Goal: Use online tool/utility: Utilize a website feature to perform a specific function

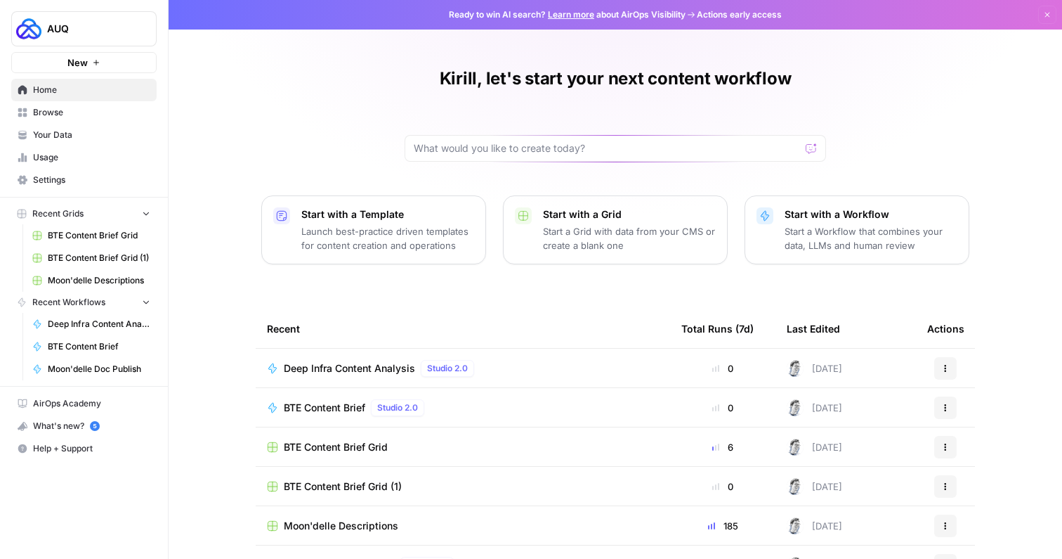
click at [89, 323] on span "Deep Infra Content Analysis" at bounding box center [99, 324] width 103 height 13
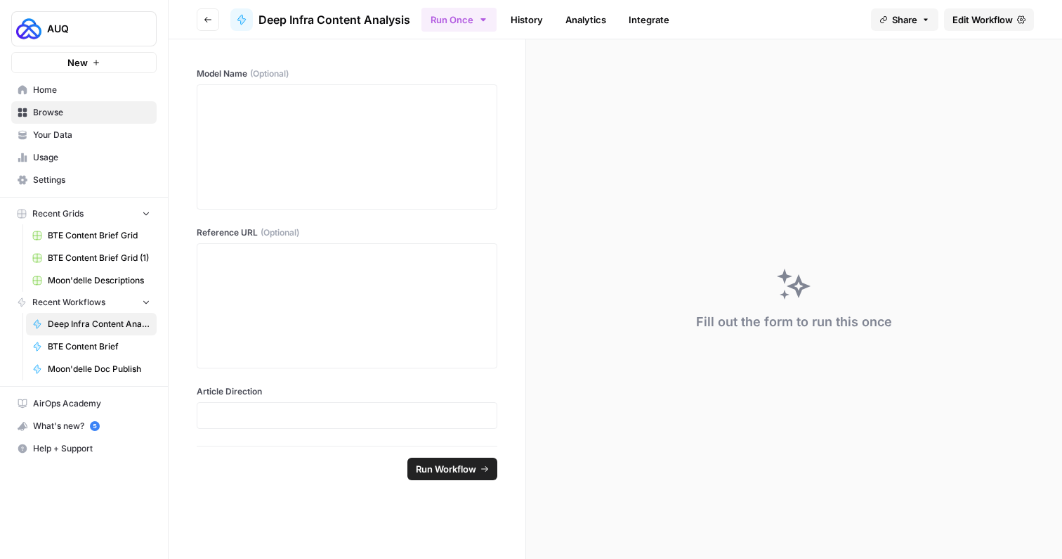
click at [333, 22] on span "Deep Infra Content Analysis" at bounding box center [335, 19] width 152 height 17
click at [337, 138] on div at bounding box center [347, 147] width 282 height 112
click at [86, 80] on link "Home" at bounding box center [83, 90] width 145 height 22
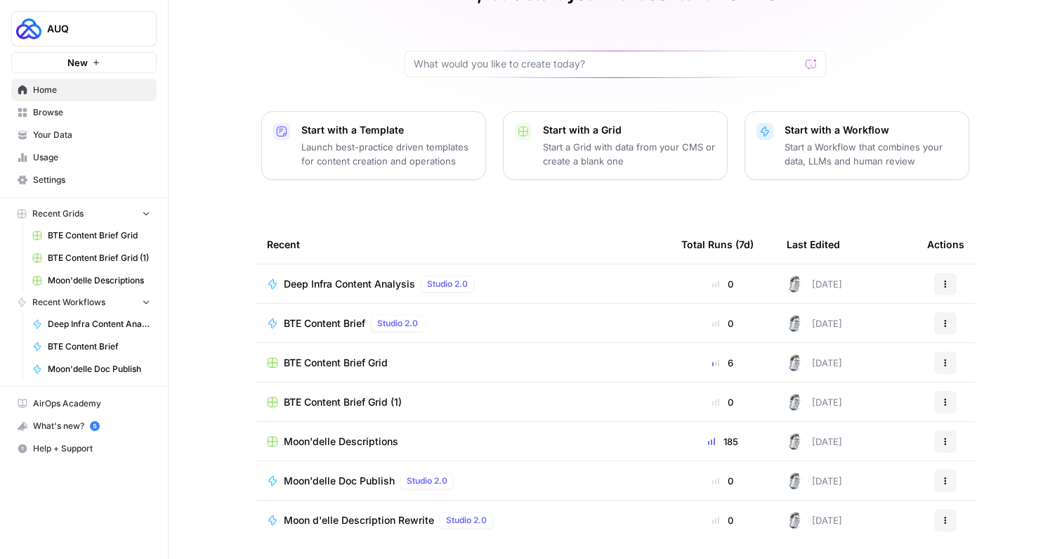
scroll to position [88, 0]
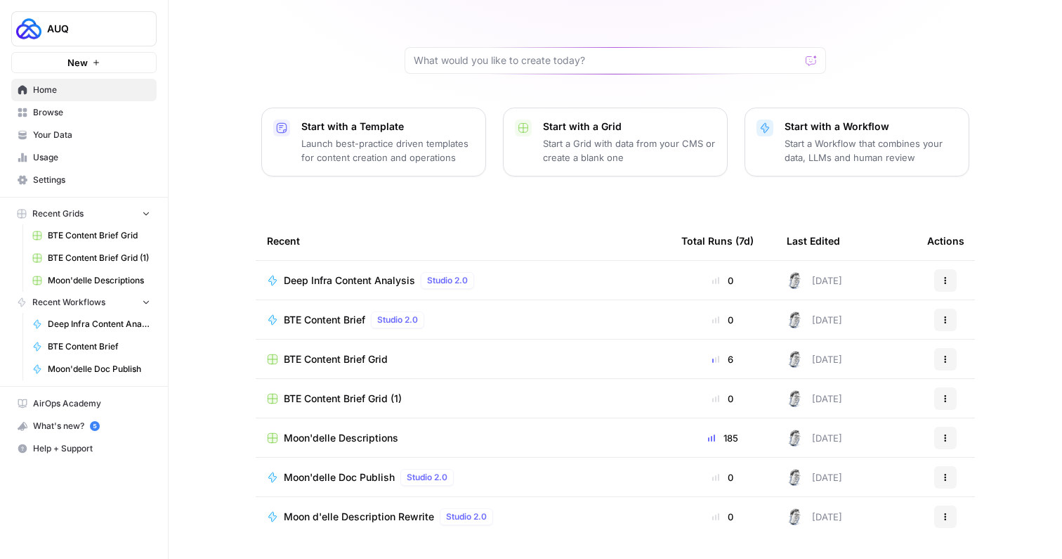
click at [349, 278] on span "Deep Infra Content Analysis" at bounding box center [349, 280] width 131 height 14
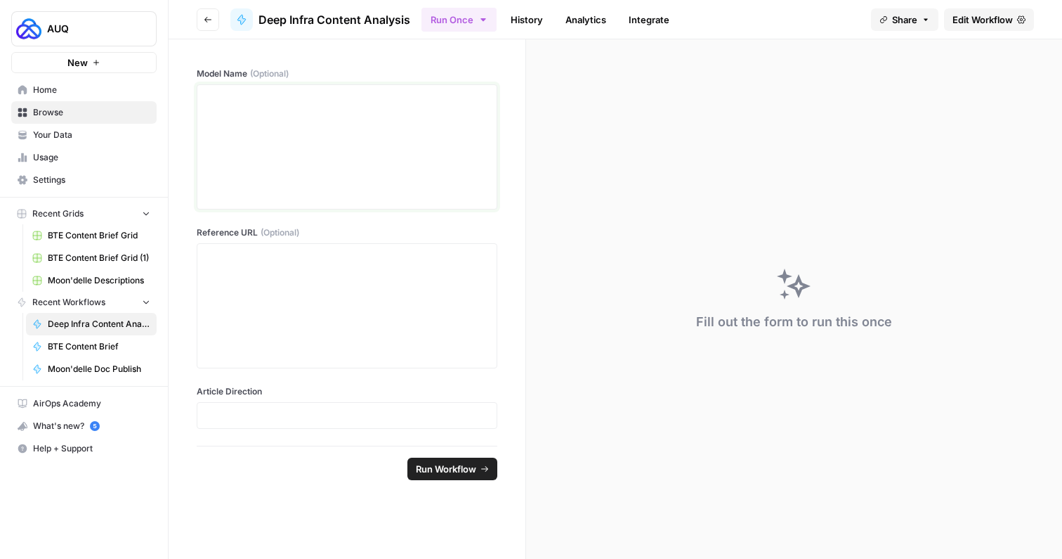
click at [365, 143] on div at bounding box center [347, 147] width 282 height 112
click at [919, 20] on button "Share" at bounding box center [904, 19] width 67 height 22
click at [989, 18] on span "Edit Workflow" at bounding box center [983, 20] width 60 height 14
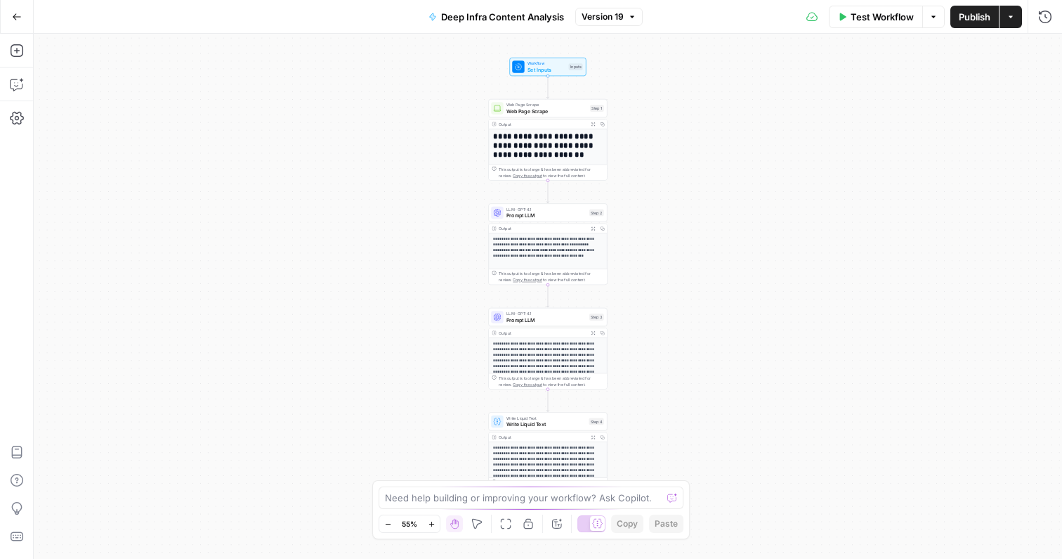
click at [552, 70] on span "Set Inputs" at bounding box center [547, 69] width 38 height 8
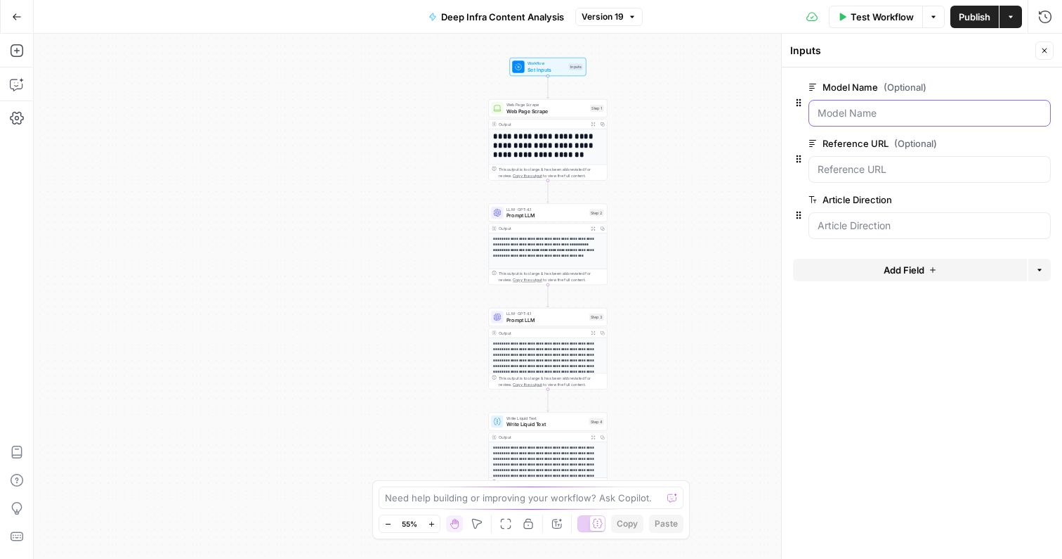
click at [878, 112] on Name "Model Name (Optional)" at bounding box center [930, 113] width 224 height 14
click at [873, 110] on Name "Model Name (Optional)" at bounding box center [930, 113] width 224 height 14
click at [874, 105] on div at bounding box center [930, 113] width 242 height 27
click at [854, 14] on span "Test Workflow" at bounding box center [882, 17] width 63 height 14
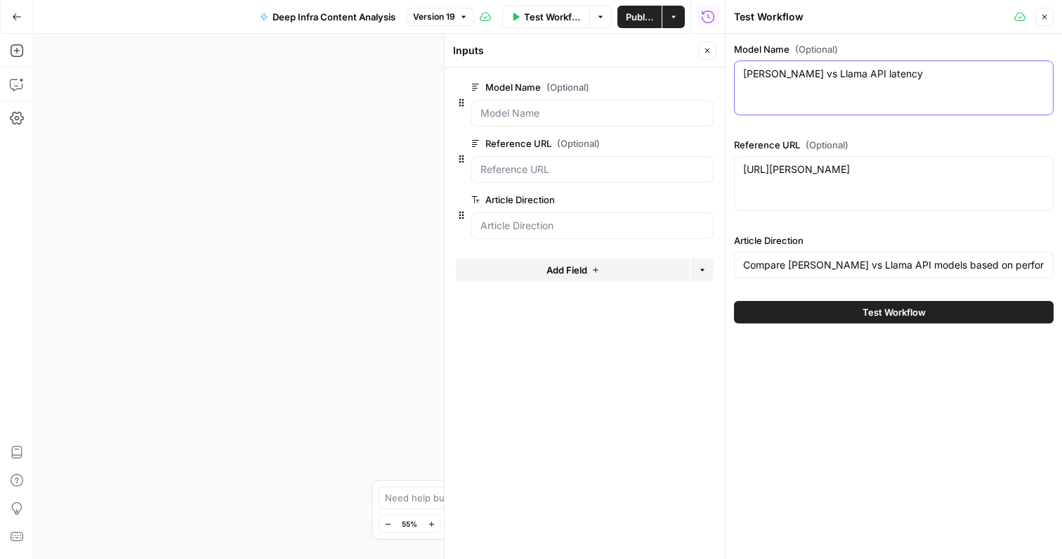
click at [831, 72] on textarea "[PERSON_NAME] vs Llama API latency" at bounding box center [893, 74] width 301 height 14
type textarea "kimi k2 instruct"
click at [838, 267] on input "Compare [PERSON_NAME] vs Llama API models based on performance, scalability, an…" at bounding box center [893, 265] width 301 height 14
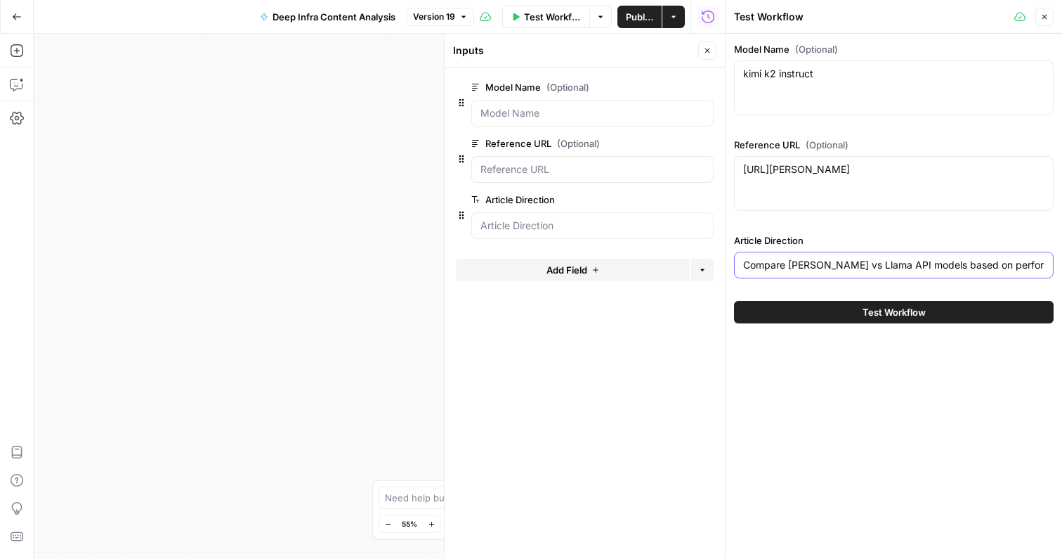
click at [838, 267] on input "Compare [PERSON_NAME] vs Llama API models based on performance, scalability, an…" at bounding box center [893, 265] width 301 height 14
click at [789, 264] on input "I want a complete guide on the kimi k2 instruct API. I want you to act as a dev…" at bounding box center [893, 265] width 301 height 14
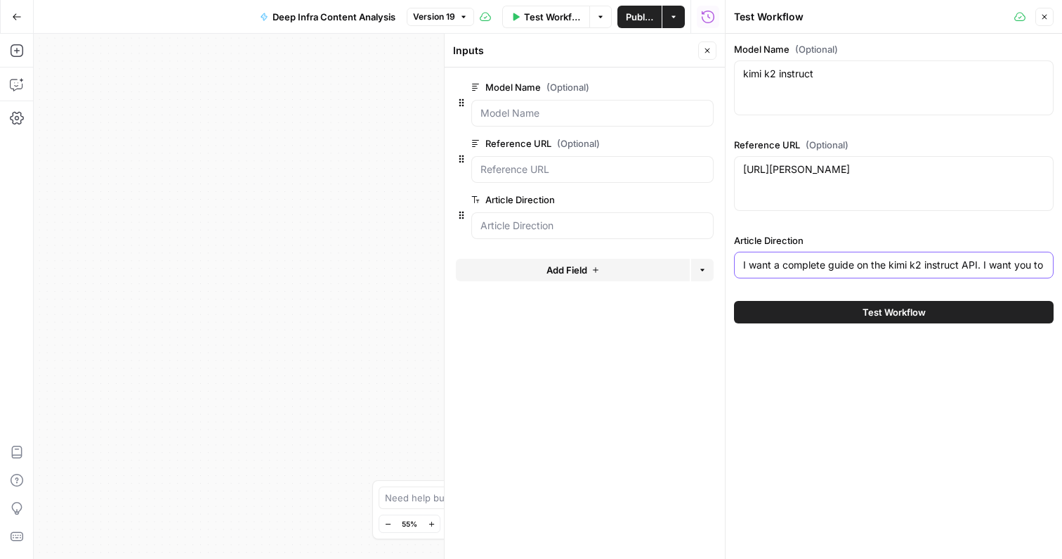
drag, startPoint x: 776, startPoint y: 263, endPoint x: 726, endPoint y: 263, distance: 49.9
click at [726, 263] on div "Test Workflow Close Model Name (Optional) kimi k2 instruct kimi k2 instruct Ref…" at bounding box center [893, 279] width 337 height 559
click at [842, 275] on div "I want a complete guide on the kimi k2 instruct API. I want you to act as a dev…" at bounding box center [894, 265] width 320 height 27
click at [830, 263] on input "I want a complete guide on the kimi k2 instruct API. I want you to act as a dev…" at bounding box center [893, 265] width 301 height 14
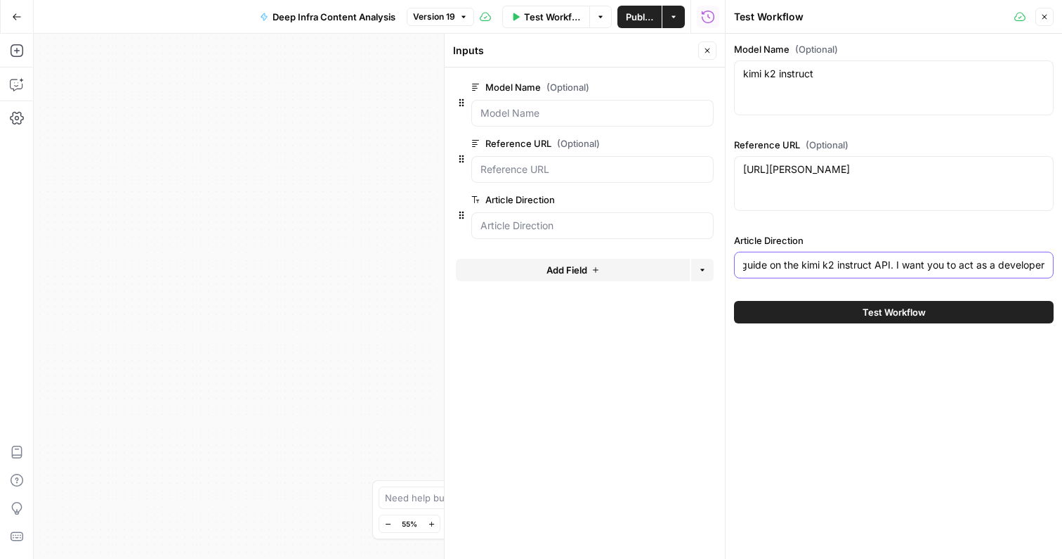
drag, startPoint x: 946, startPoint y: 271, endPoint x: 1062, endPoint y: 272, distance: 115.9
click at [1062, 272] on div "Model Name (Optional) kimi k2 instruct kimi k2 instruct Reference URL (Optional…" at bounding box center [894, 183] width 337 height 298
click at [1032, 262] on input "I want a complete article/guide on the kimi k2 instruct API. I want you to act …" at bounding box center [893, 265] width 301 height 14
drag, startPoint x: 1022, startPoint y: 263, endPoint x: 1062, endPoint y: 263, distance: 39.3
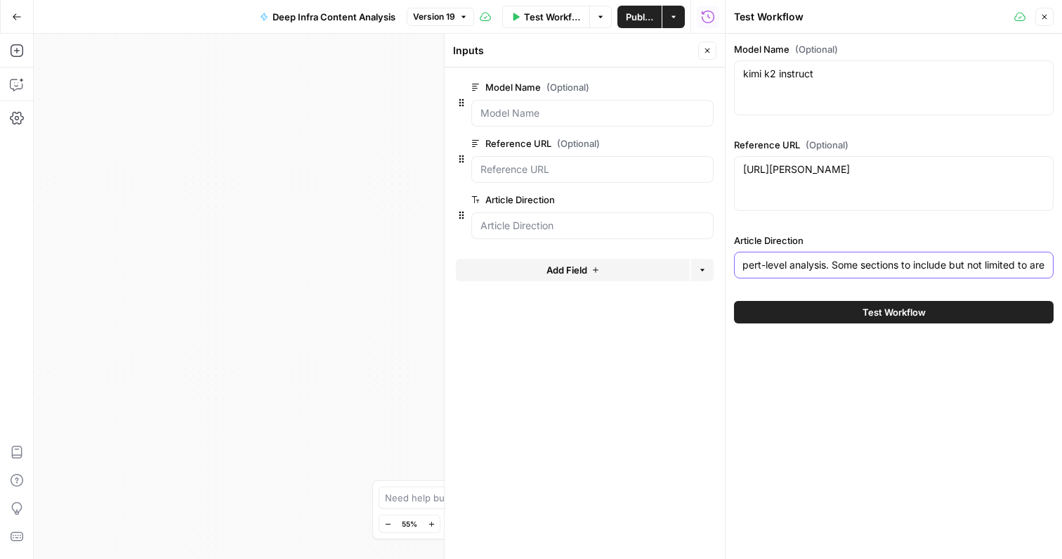
click at [1062, 263] on div "Model Name (Optional) kimi k2 instruct kimi k2 instruct Reference URL (Optional…" at bounding box center [894, 183] width 337 height 298
drag, startPoint x: 1027, startPoint y: 263, endPoint x: 1056, endPoint y: 263, distance: 29.5
click at [1056, 263] on div "Model Name (Optional) kimi k2 instruct kimi k2 instruct Reference URL (Optional…" at bounding box center [894, 183] width 337 height 298
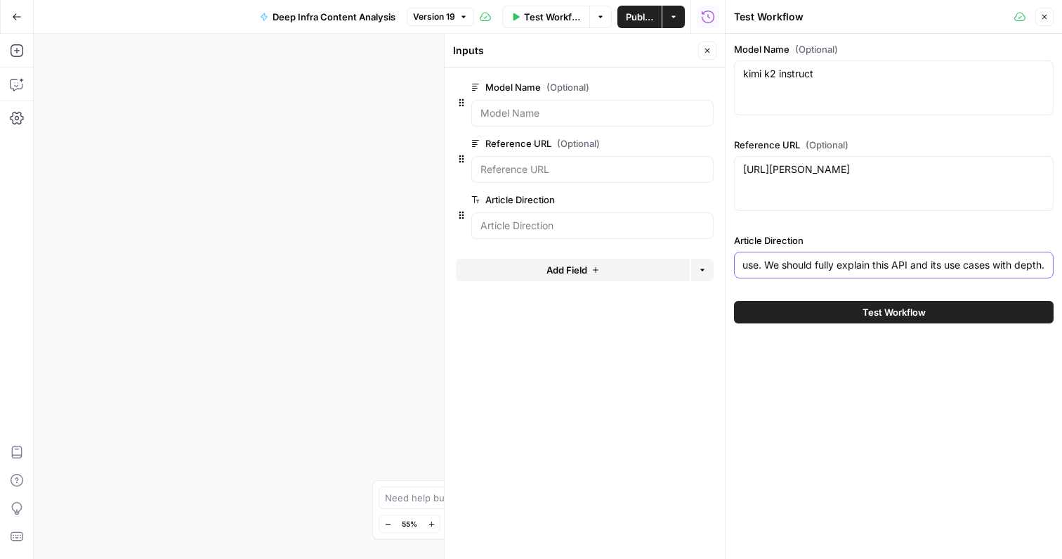
type input "I want a complete article/guide on the kimi k2 instruct API. I want you to act …"
click at [871, 176] on textarea "[URL][PERSON_NAME]" at bounding box center [893, 169] width 301 height 14
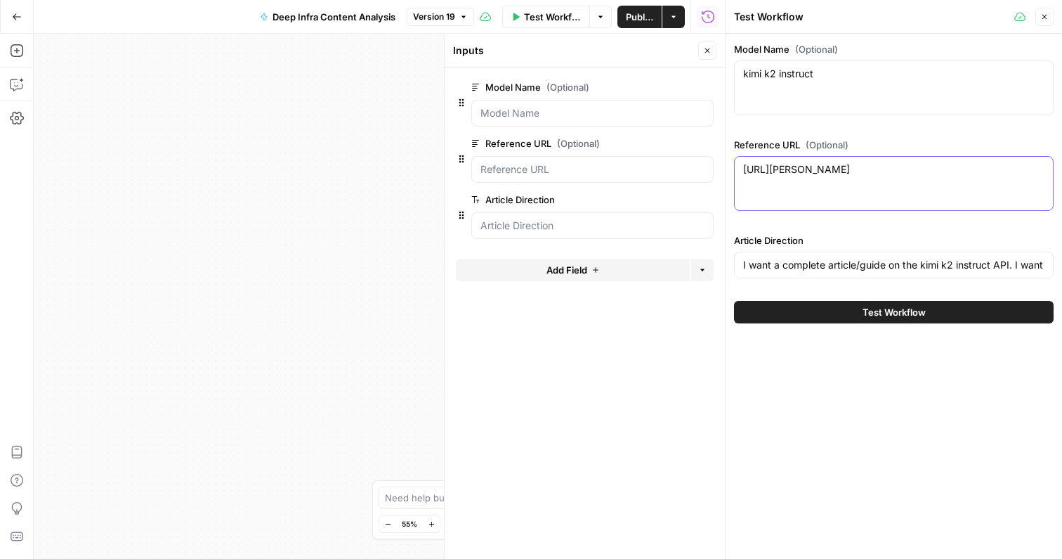
click at [871, 176] on textarea "[URL][PERSON_NAME]" at bounding box center [893, 169] width 301 height 14
drag, startPoint x: 861, startPoint y: 169, endPoint x: 673, endPoint y: 171, distance: 188.3
click at [673, 171] on body "**********" at bounding box center [531, 279] width 1062 height 559
click at [832, 176] on textarea "[URL][PERSON_NAME]" at bounding box center [893, 169] width 301 height 14
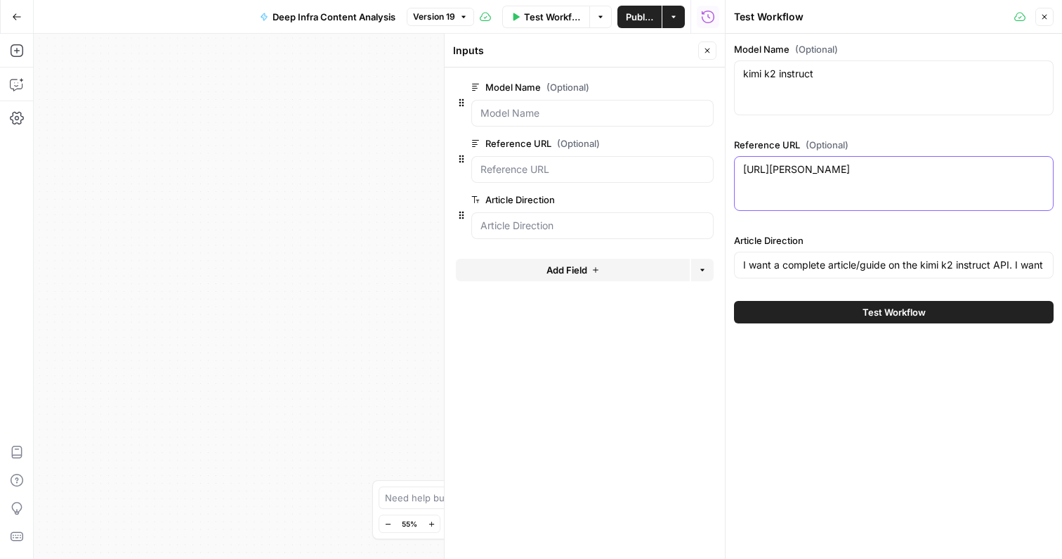
click at [832, 176] on textarea "[URL][PERSON_NAME]" at bounding box center [893, 169] width 301 height 14
paste textarea "kimi-k2"
type textarea "[URL]"
click at [931, 412] on div "Model Name (Optional) kimi k2 instruct kimi k2 instruct Reference URL (Optional…" at bounding box center [894, 296] width 337 height 525
click at [894, 311] on span "Test Workflow" at bounding box center [894, 312] width 63 height 14
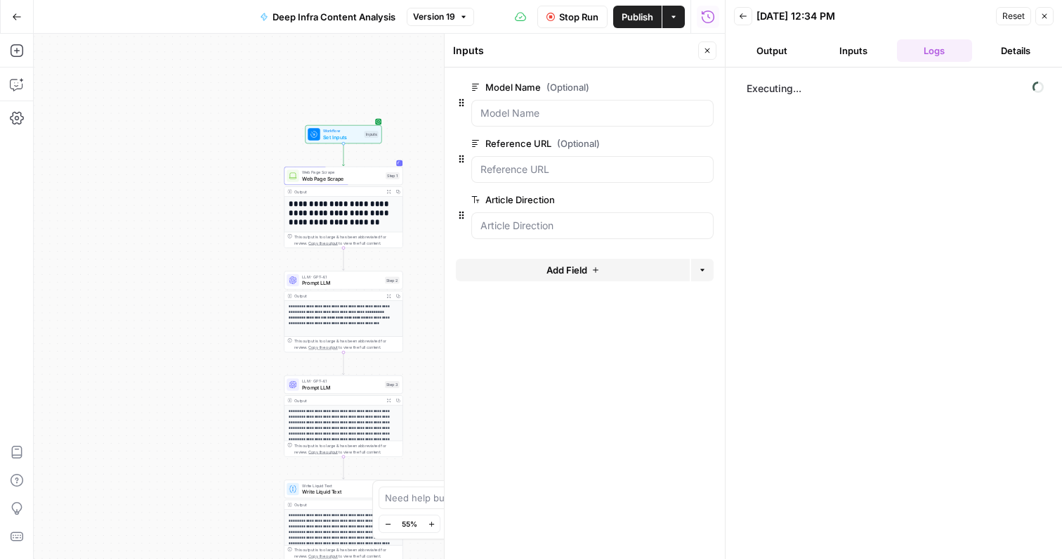
drag, startPoint x: 421, startPoint y: 318, endPoint x: 216, endPoint y: 386, distance: 216.0
click at [216, 386] on div "**********" at bounding box center [379, 296] width 691 height 525
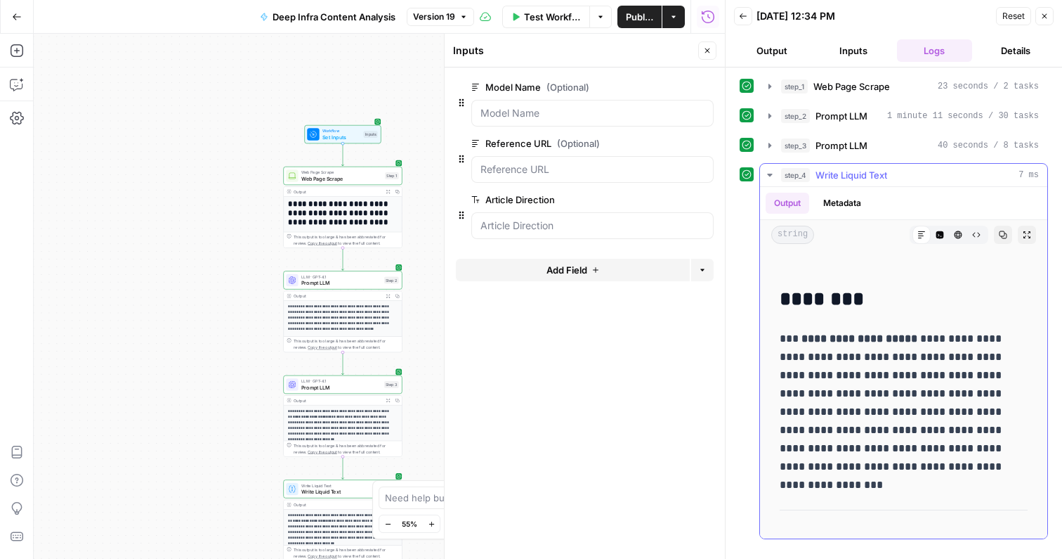
scroll to position [320, 0]
click at [999, 235] on icon "button" at bounding box center [1003, 234] width 8 height 8
